Goal: Task Accomplishment & Management: Manage account settings

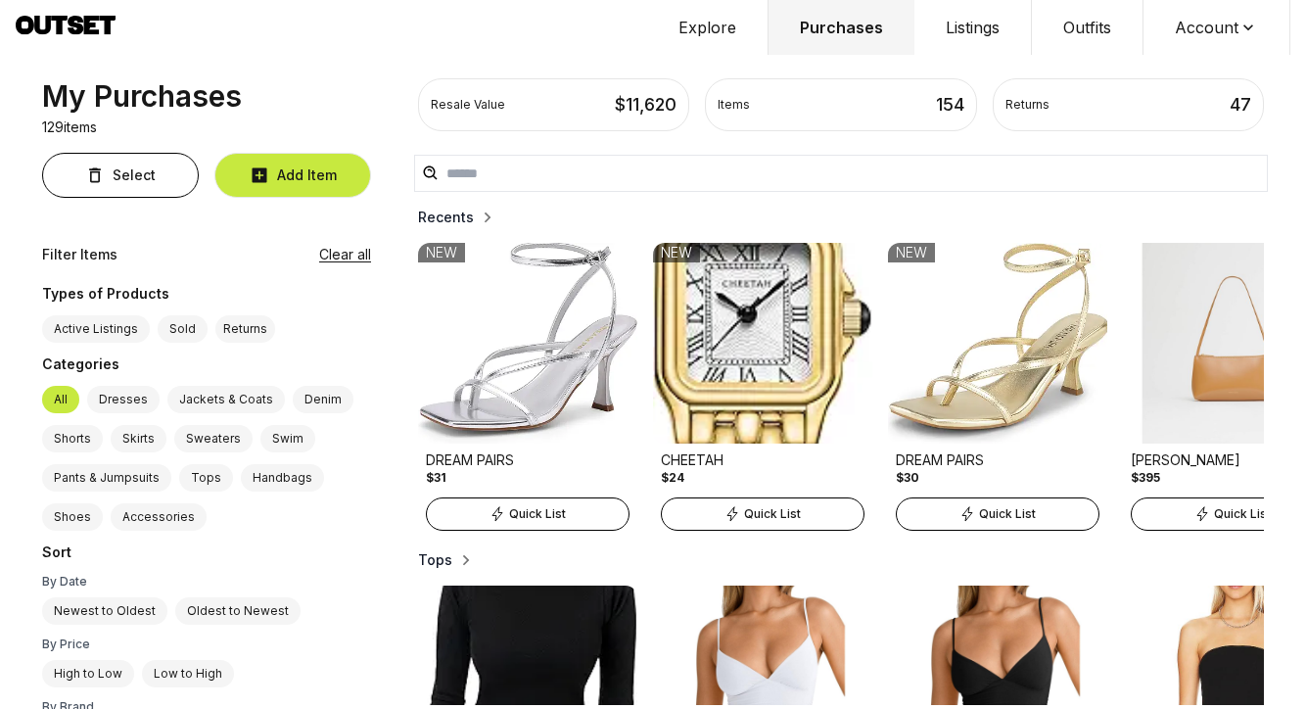
click at [717, 27] on button "Explore" at bounding box center [707, 27] width 121 height 55
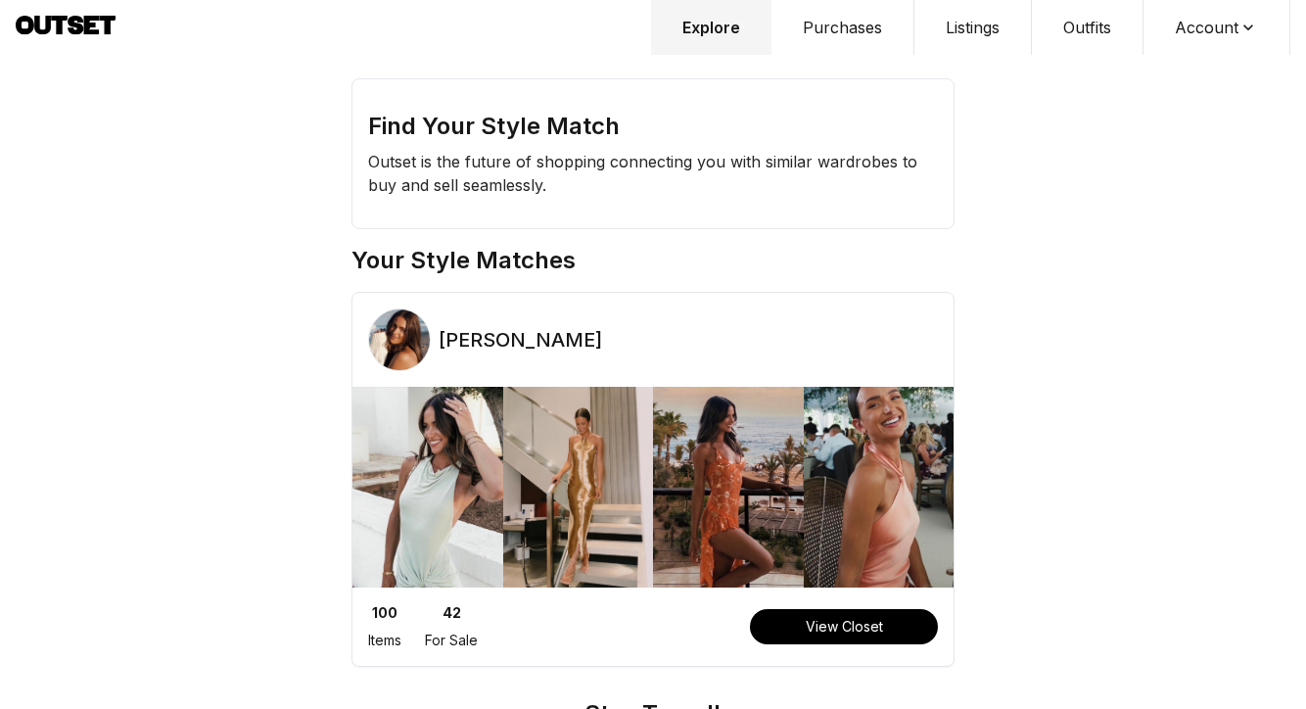
click at [833, 29] on button "Purchases" at bounding box center [842, 27] width 143 height 55
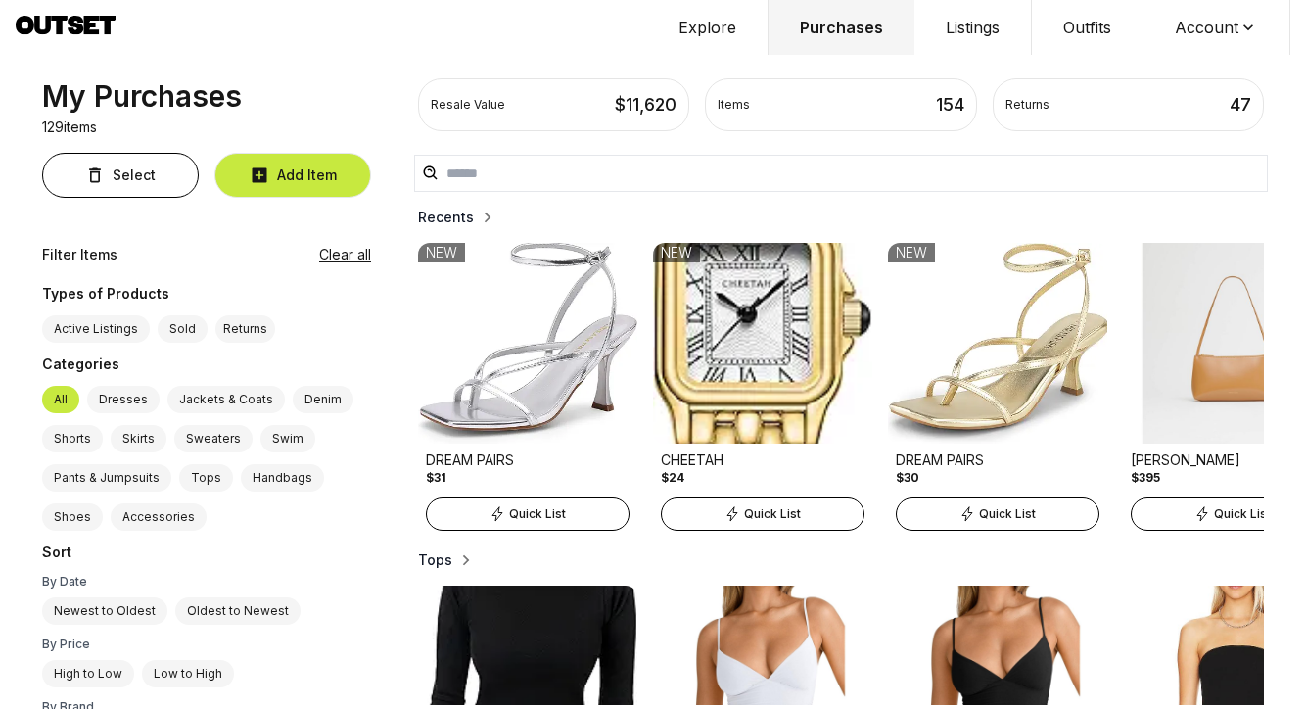
click at [957, 29] on button "Listings" at bounding box center [972, 27] width 117 height 55
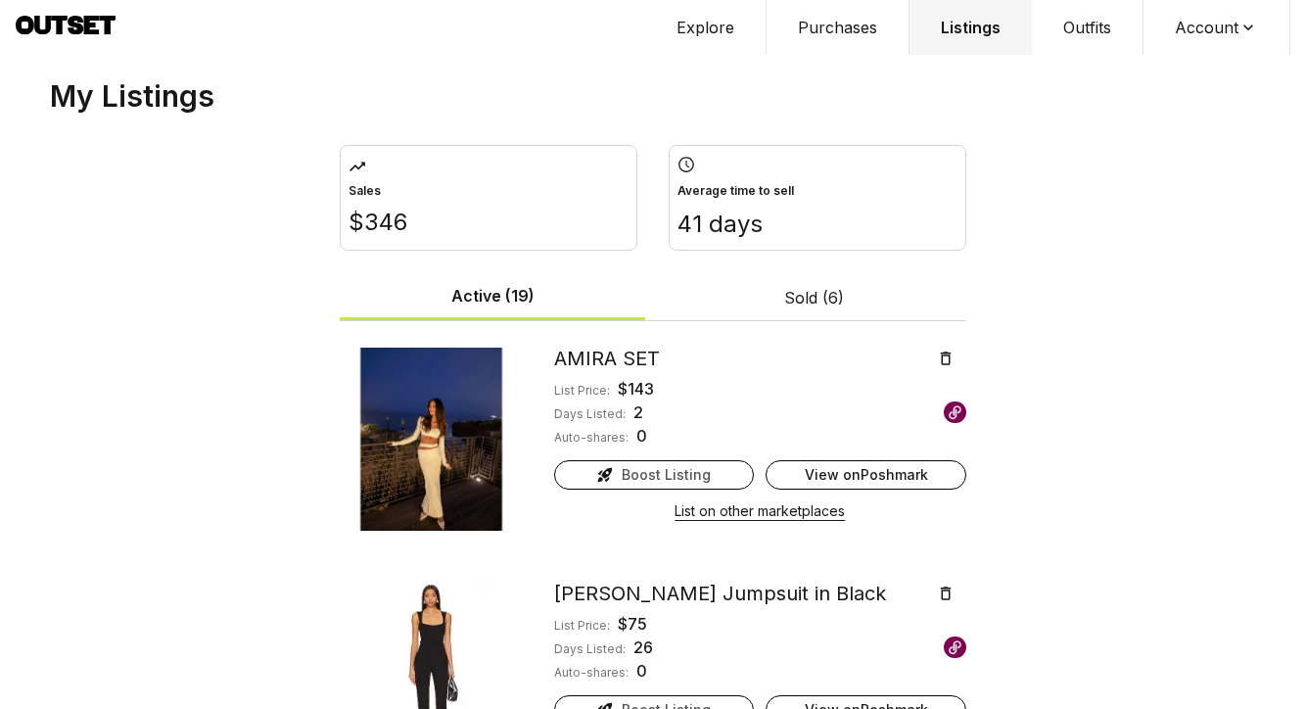
click at [830, 284] on button "Sold (6)" at bounding box center [813, 297] width 305 height 43
